Goal: Find specific page/section: Find specific page/section

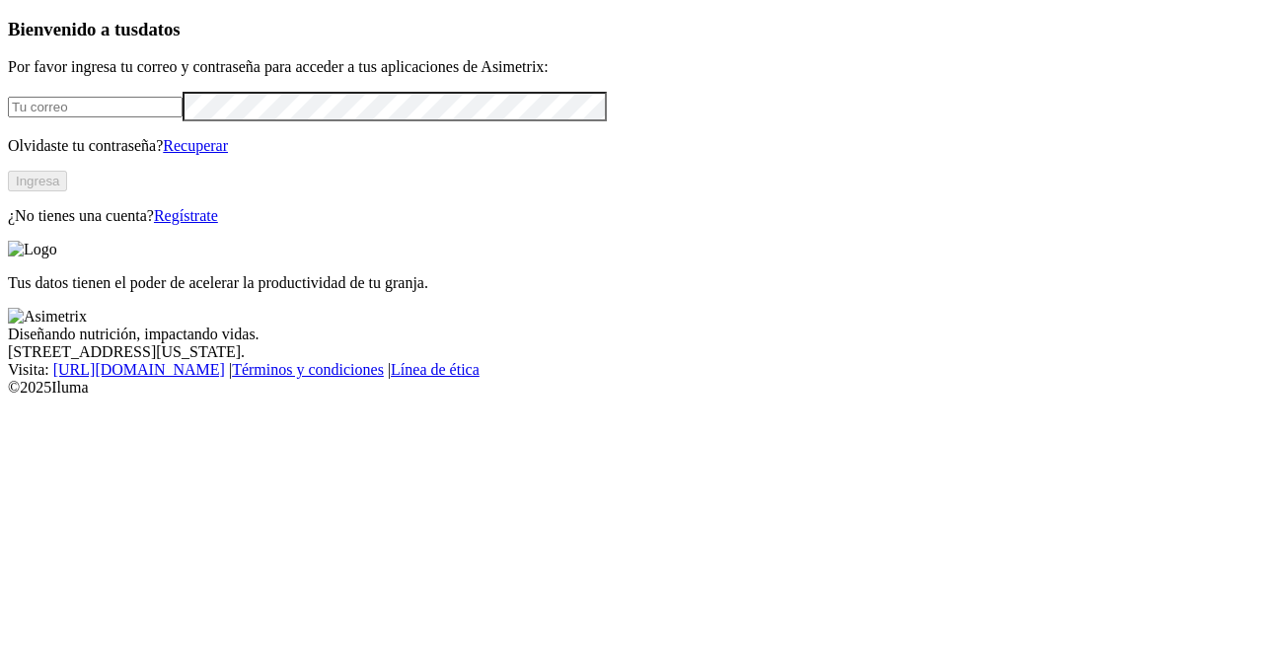
type input "[PERSON_NAME][EMAIL_ADDRESS][PERSON_NAME][DOMAIN_NAME]"
click at [67, 191] on button "Ingresa" at bounding box center [37, 181] width 59 height 21
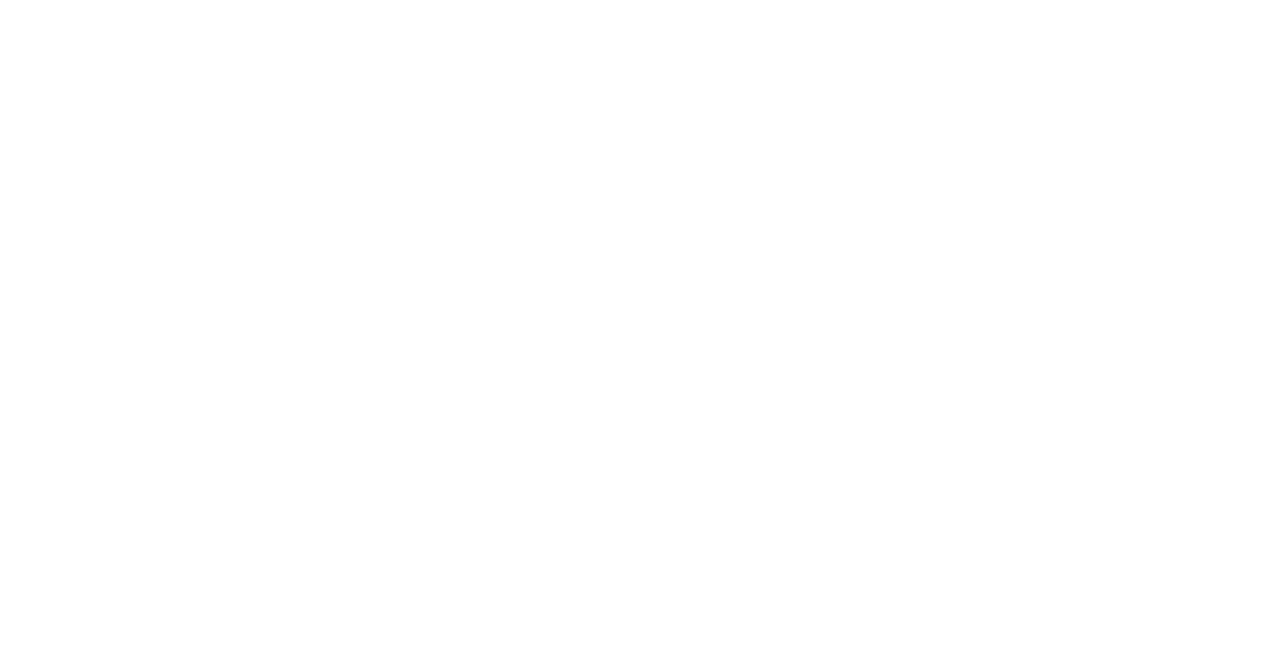
scroll to position [197, 0]
type input "un"
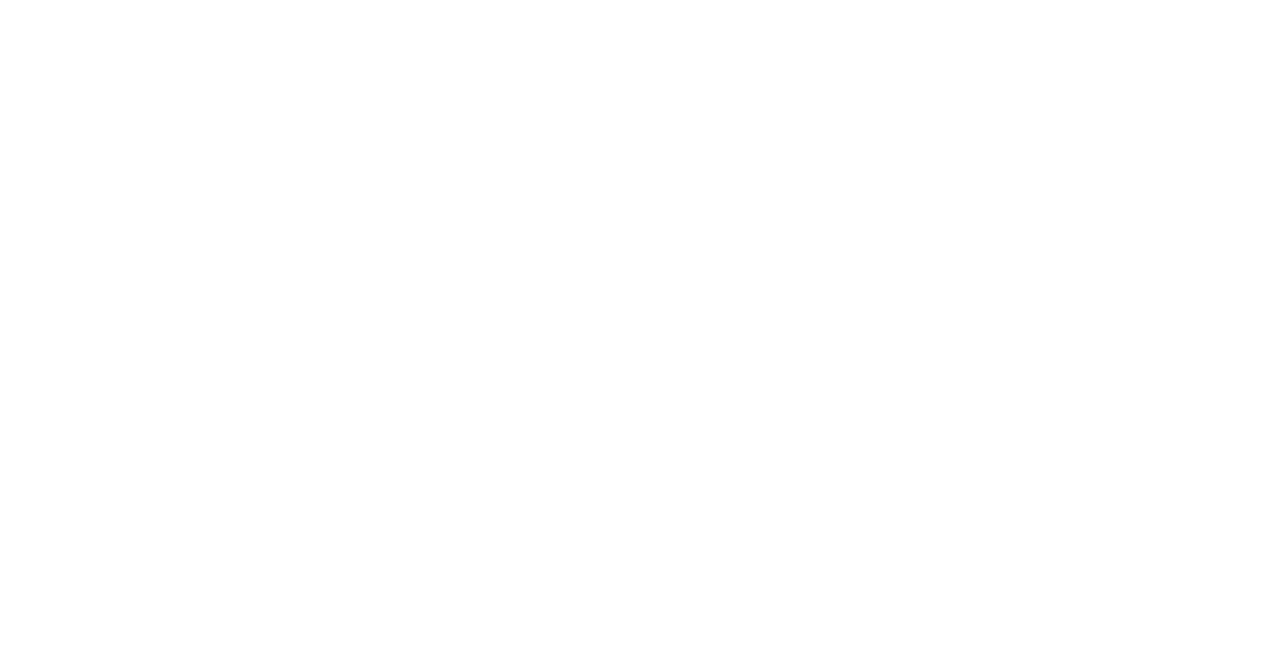
drag, startPoint x: 991, startPoint y: 167, endPoint x: 1008, endPoint y: 186, distance: 25.9
